Goal: Task Accomplishment & Management: Manage account settings

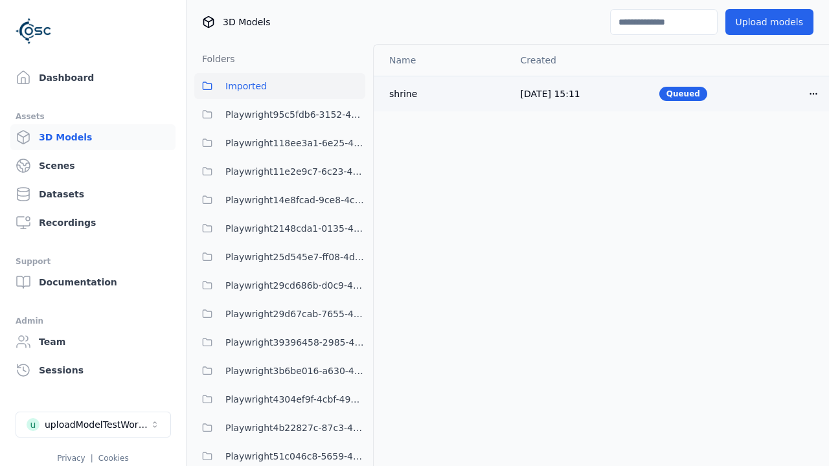
click at [814, 93] on html "Support Dashboard Assets 3D Models Scenes Datasets Recordings Support Documenta…" at bounding box center [414, 233] width 829 height 466
click at [785, 144] on div "Delete" at bounding box center [785, 143] width 76 height 21
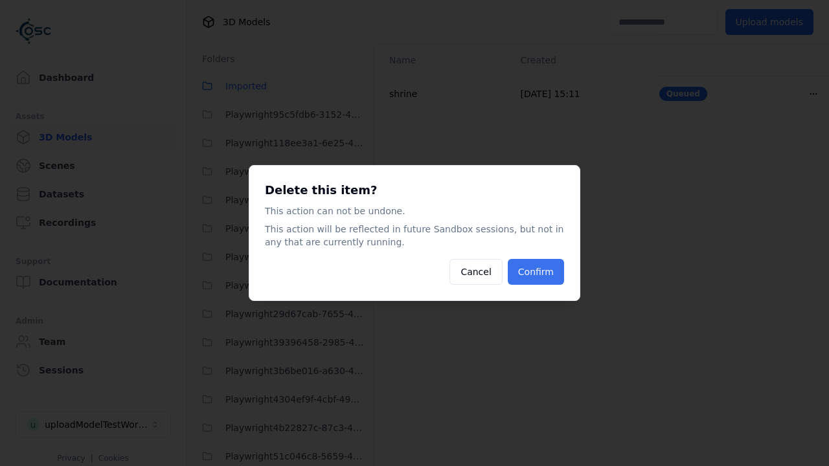
click at [538, 272] on button "Confirm" at bounding box center [536, 272] width 56 height 26
